Goal: Task Accomplishment & Management: Use online tool/utility

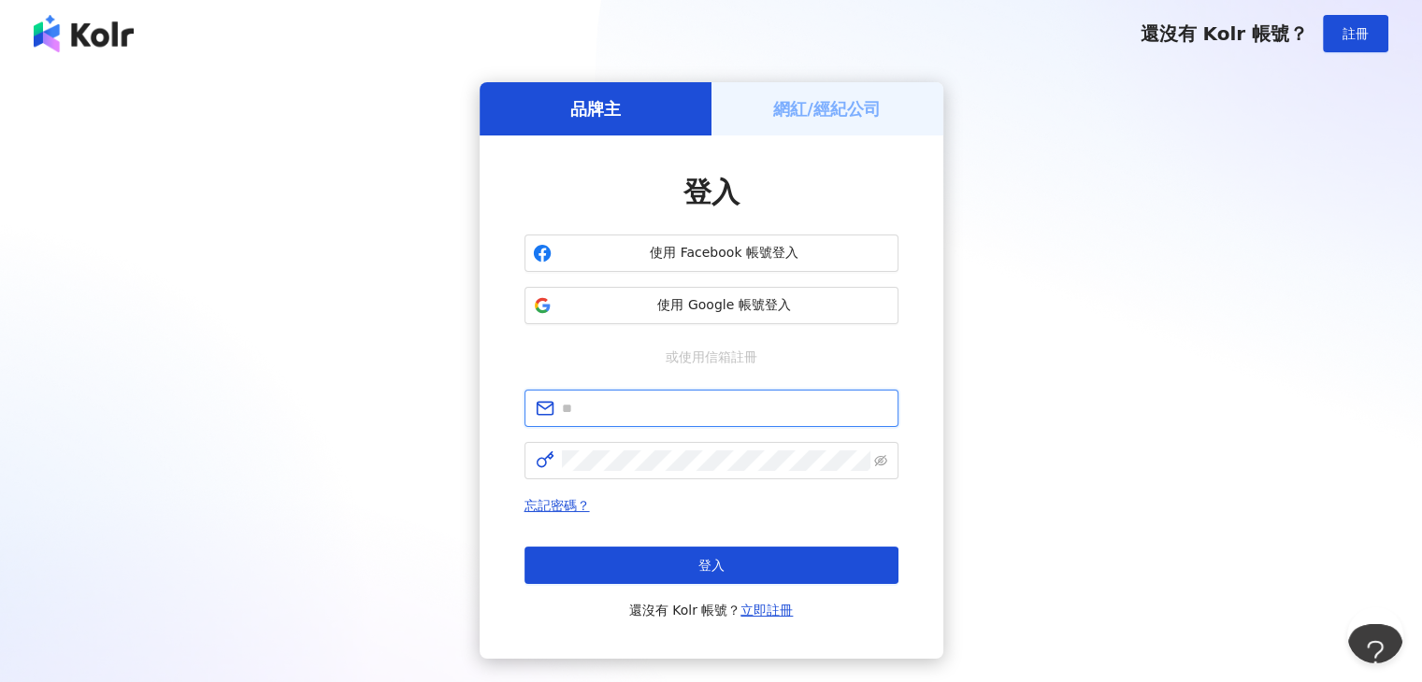
click at [732, 411] on input "text" at bounding box center [724, 408] width 325 height 21
type input "**********"
click at [751, 472] on span at bounding box center [711, 460] width 374 height 37
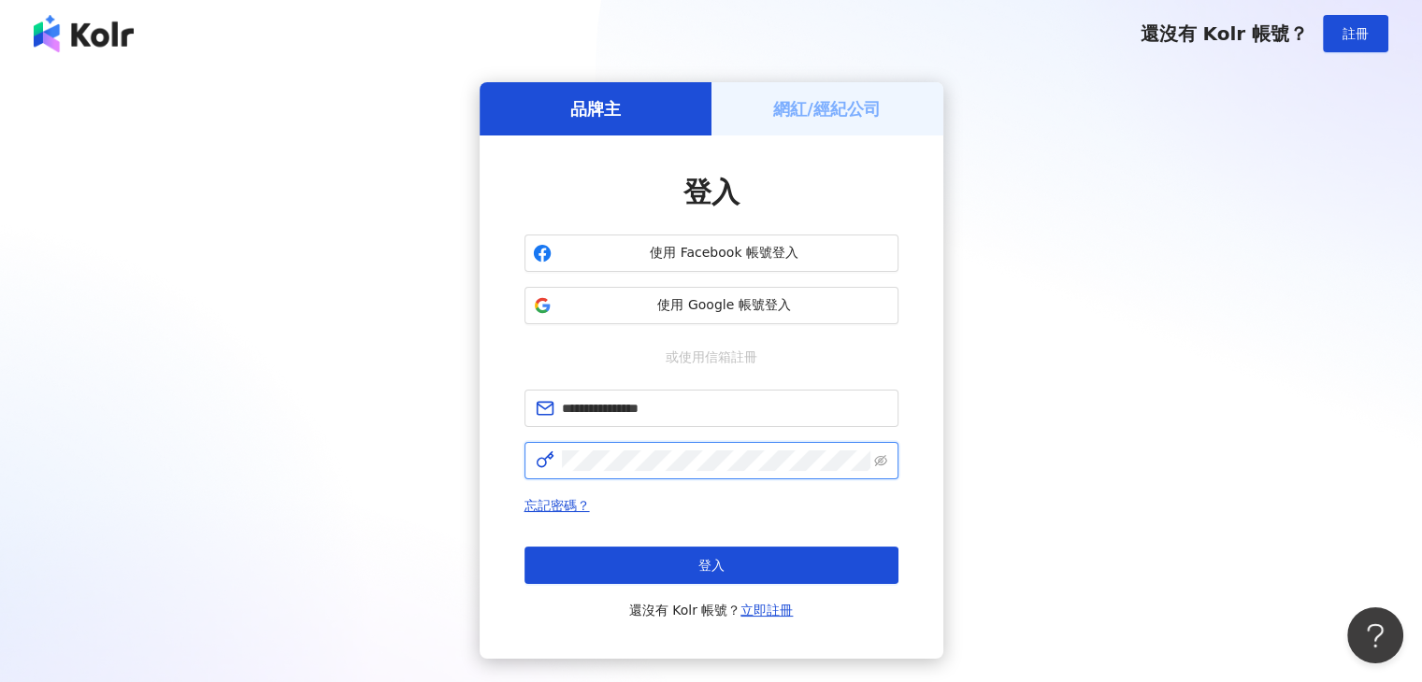
click button "登入" at bounding box center [711, 565] width 374 height 37
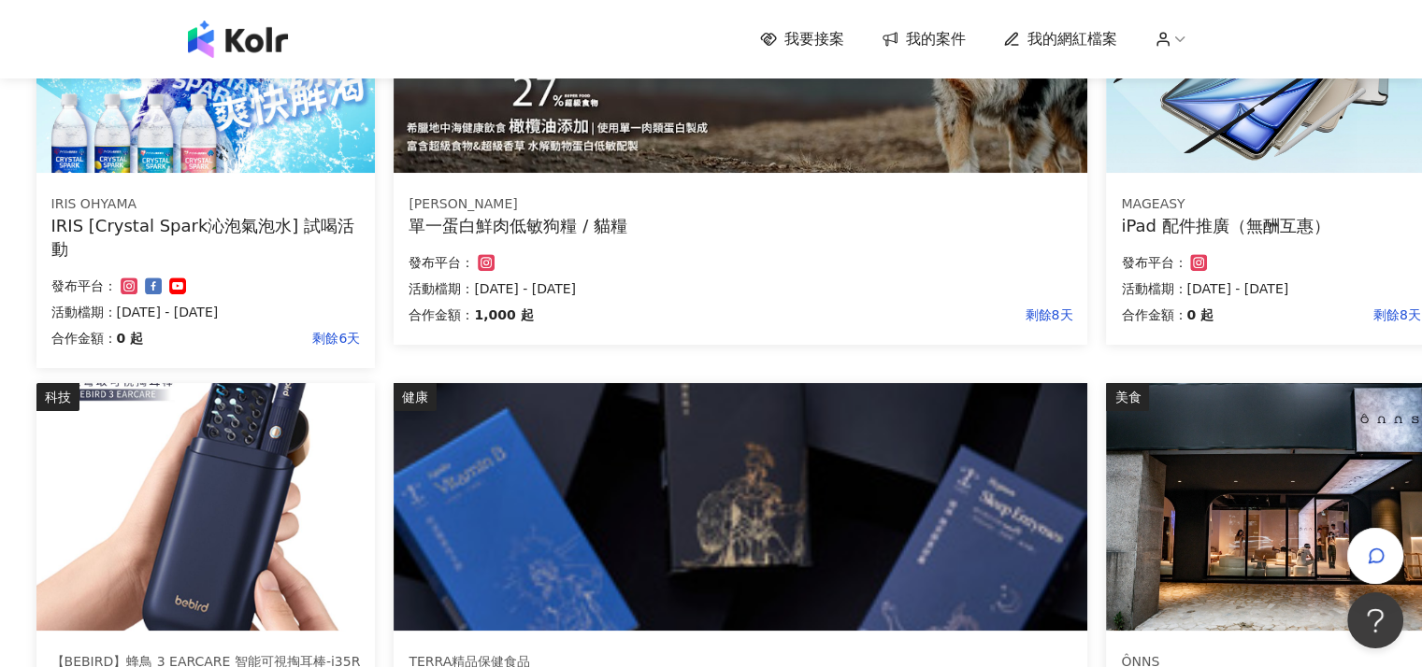
scroll to position [1301, 161]
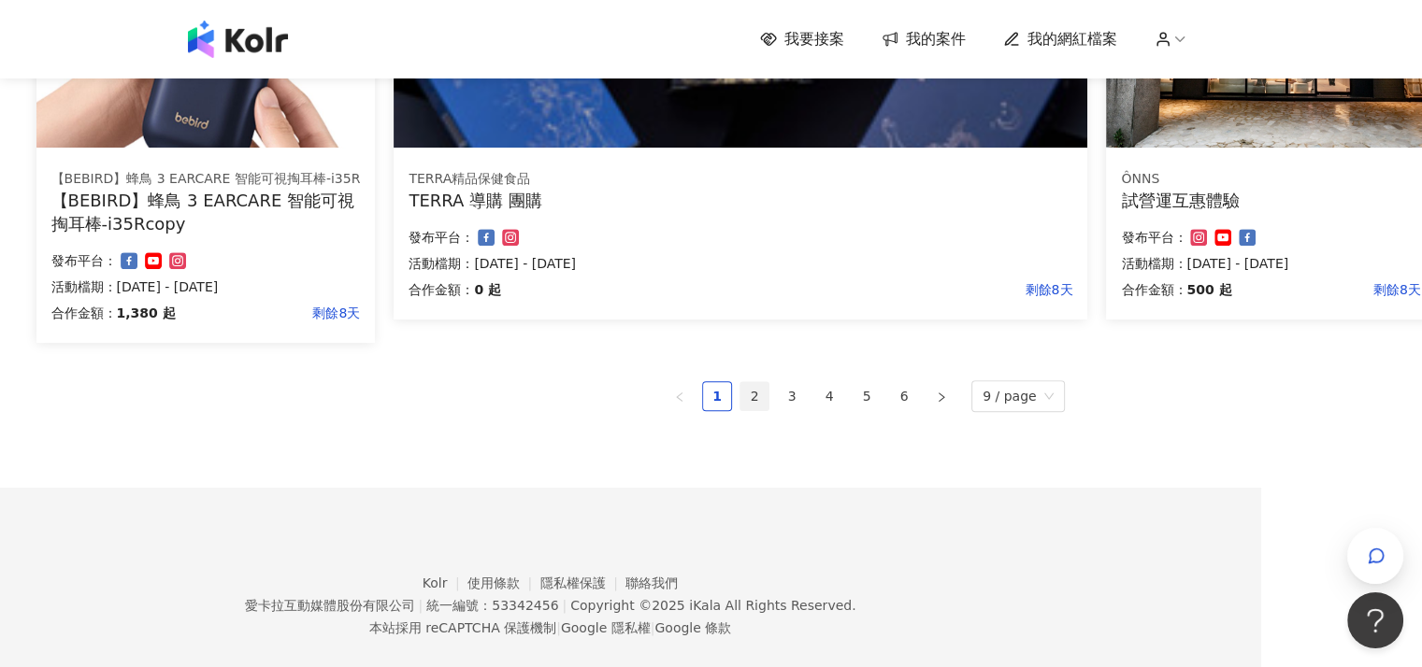
click at [762, 395] on link "2" at bounding box center [754, 396] width 28 height 28
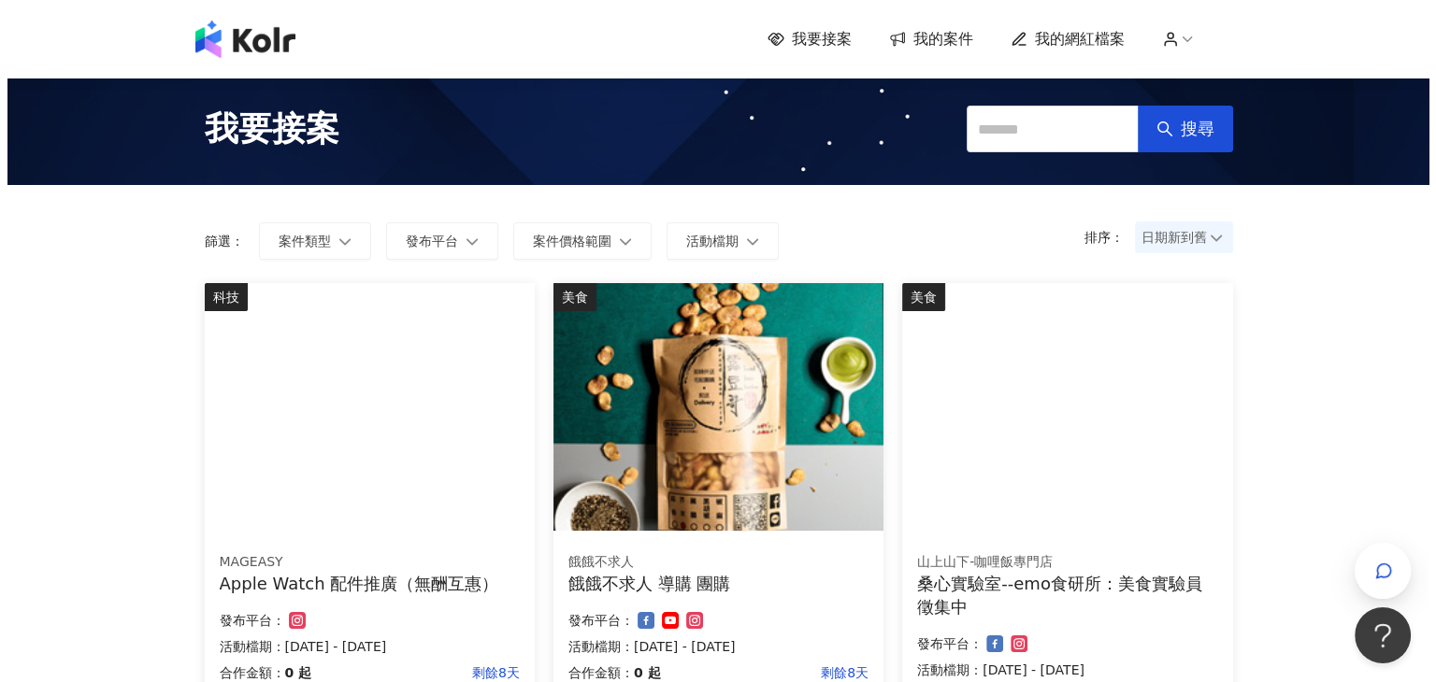
scroll to position [0, 0]
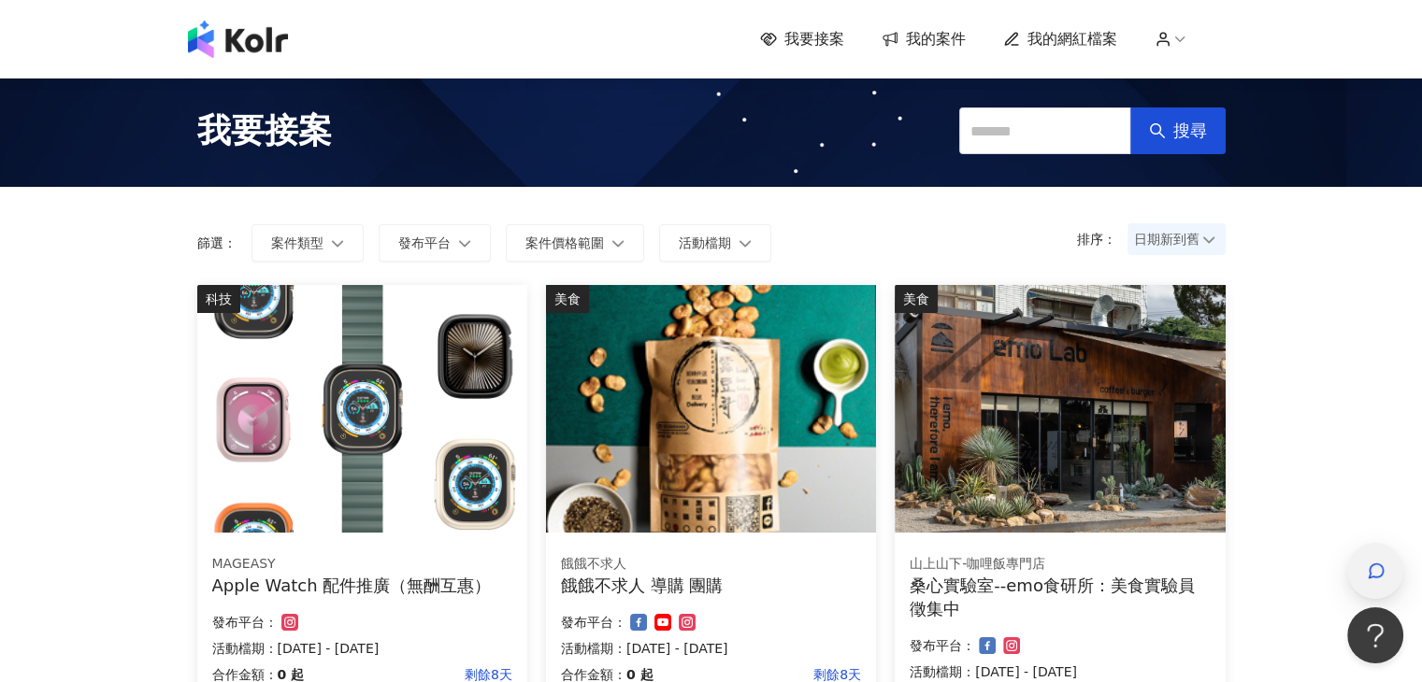
click at [1392, 569] on div "button" at bounding box center [1375, 571] width 56 height 56
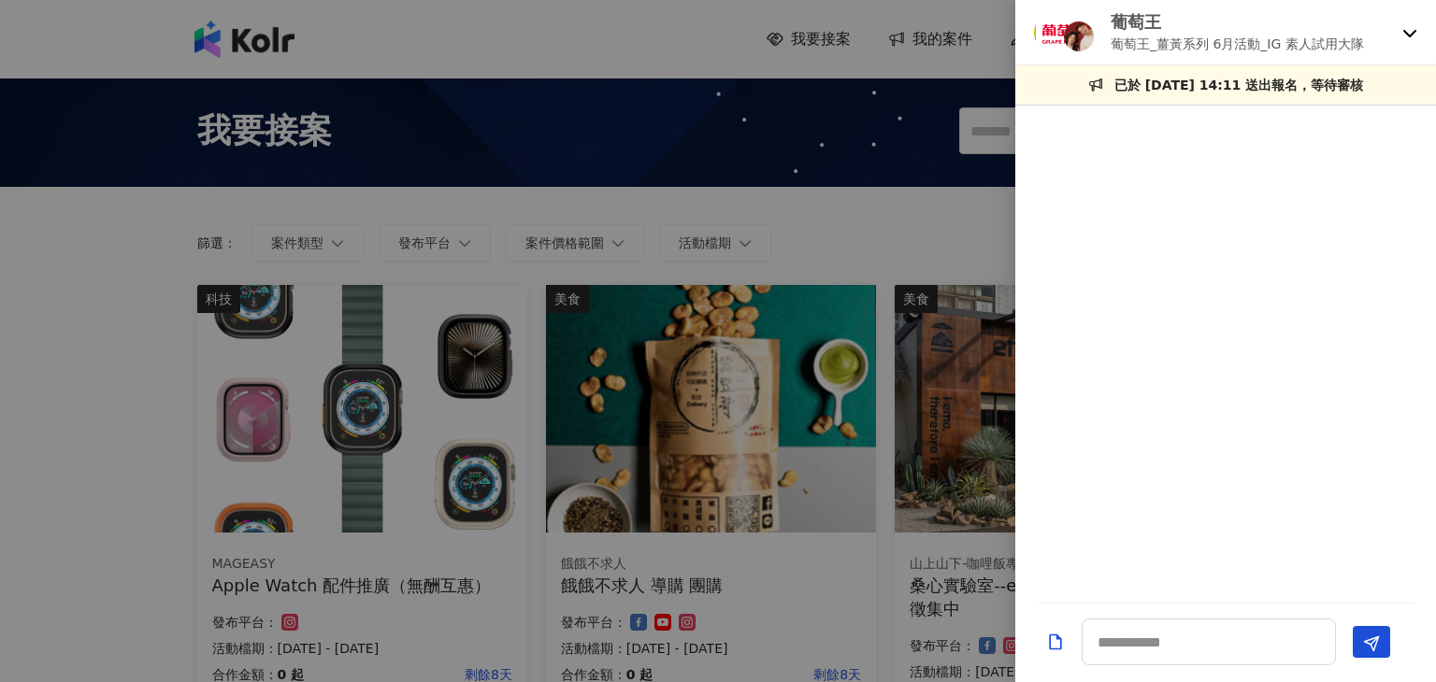
click at [1398, 50] on div "葡萄王 葡萄王_[PERSON_NAME]系列 6月活動_IG 素人試用大隊" at bounding box center [1225, 32] width 421 height 65
